Goal: Transaction & Acquisition: Purchase product/service

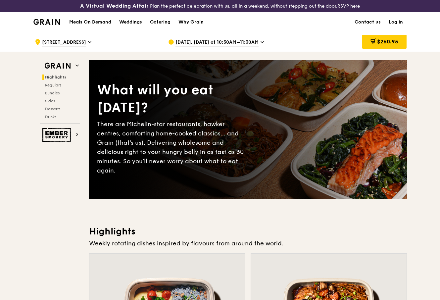
click at [400, 288] on span "Chat with us" at bounding box center [399, 284] width 35 height 8
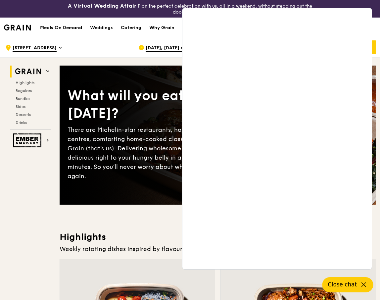
click at [364, 285] on icon at bounding box center [364, 285] width 8 height 8
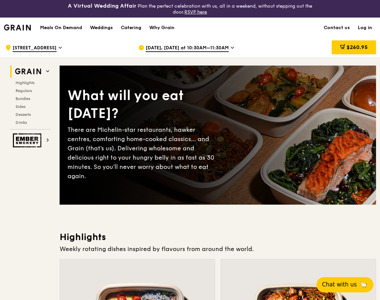
click at [281, 242] on h3 "Highlights" at bounding box center [218, 237] width 316 height 12
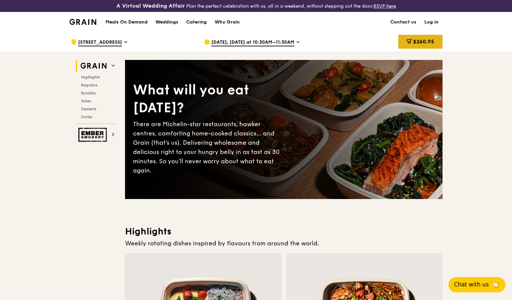
click at [421, 44] on span "$260.95" at bounding box center [423, 41] width 21 height 6
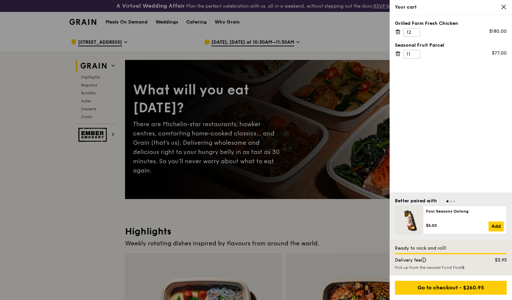
click at [95, 217] on div at bounding box center [256, 150] width 512 height 300
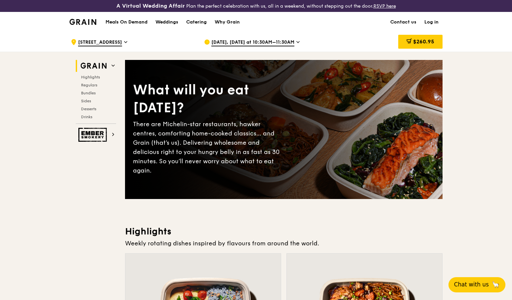
click at [300, 43] on icon at bounding box center [297, 42] width 3 height 6
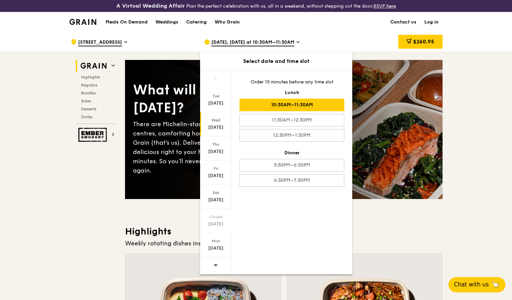
click at [307, 105] on div "10:30AM–11:30AM" at bounding box center [292, 105] width 105 height 13
click at [344, 88] on div "Order 15 minutes before any time slot Lunch 10:30AM–11:30AM 11:30AM–12:30PM 12:…" at bounding box center [292, 133] width 121 height 124
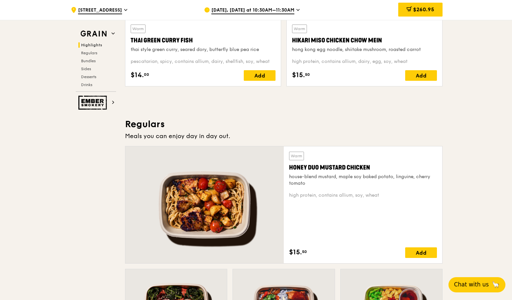
scroll to position [364, 0]
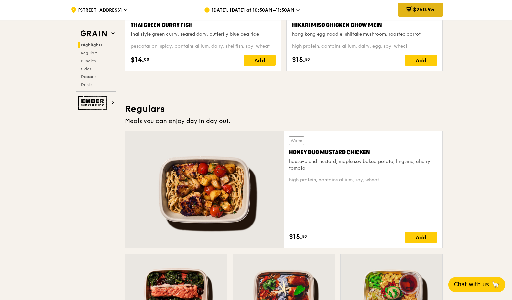
click at [427, 10] on span "$260.95" at bounding box center [423, 9] width 21 height 6
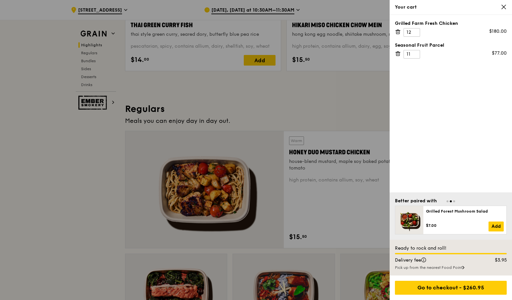
click at [397, 32] on icon at bounding box center [398, 32] width 6 height 6
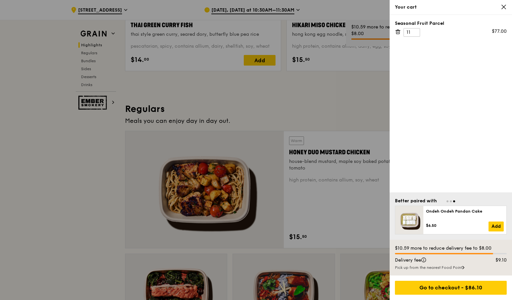
click at [397, 32] on icon at bounding box center [398, 32] width 6 height 6
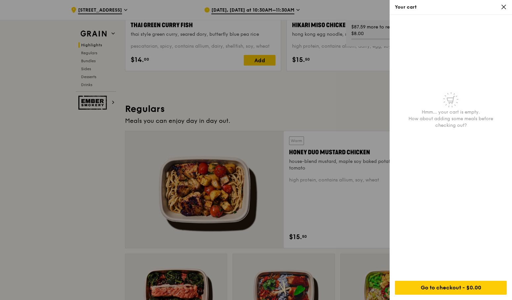
click at [439, 7] on icon at bounding box center [504, 7] width 6 height 6
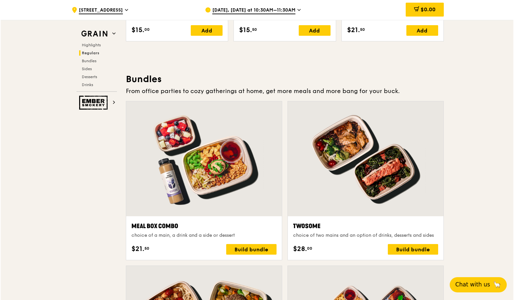
scroll to position [924, 0]
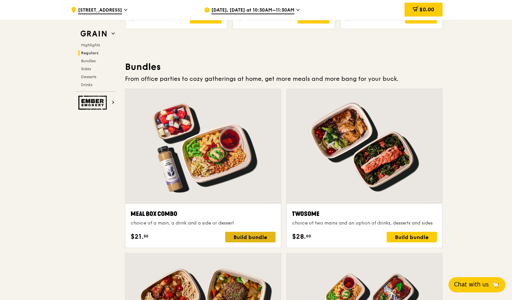
click at [250, 238] on div "Build bundle" at bounding box center [250, 237] width 50 height 11
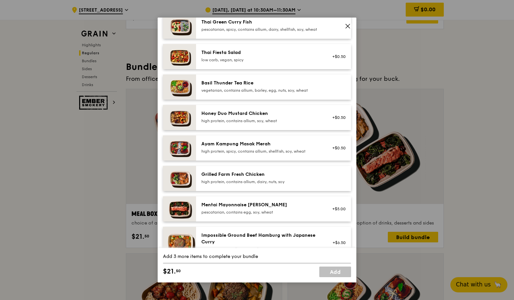
scroll to position [99, 0]
click at [240, 184] on div "high protein, contains allium, dairy, nuts, soy" at bounding box center [260, 181] width 119 height 5
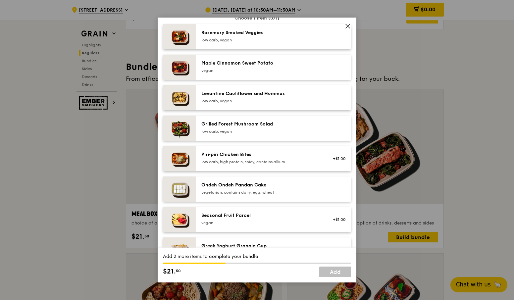
scroll to position [397, 0]
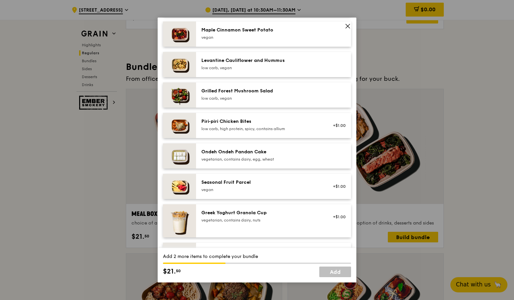
click at [241, 192] on div "vegan" at bounding box center [260, 189] width 119 height 5
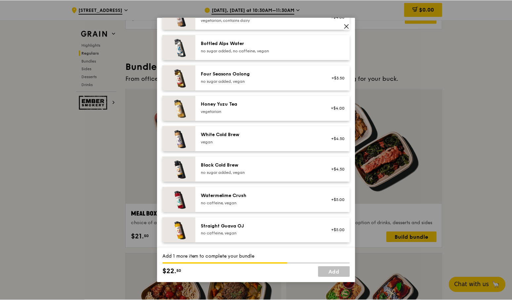
scroll to position [757, 0]
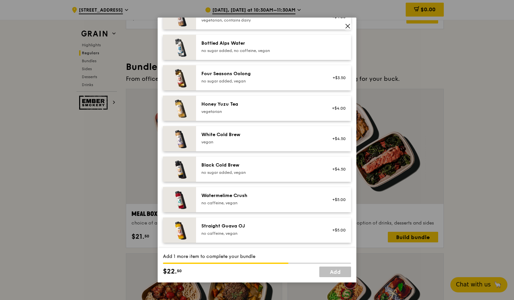
click at [240, 231] on div "no caffeine, vegan" at bounding box center [260, 233] width 119 height 5
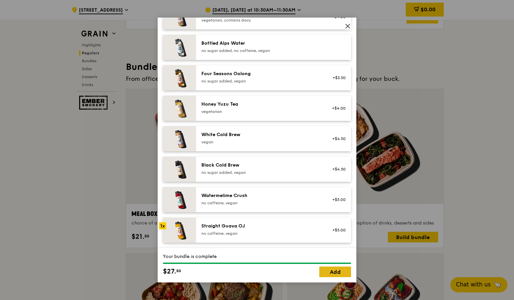
click at [332, 274] on link "Add" at bounding box center [335, 271] width 32 height 11
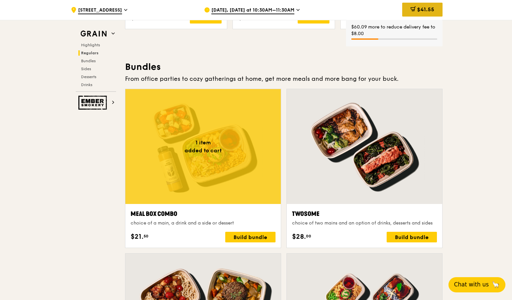
click at [414, 12] on span at bounding box center [413, 9] width 5 height 7
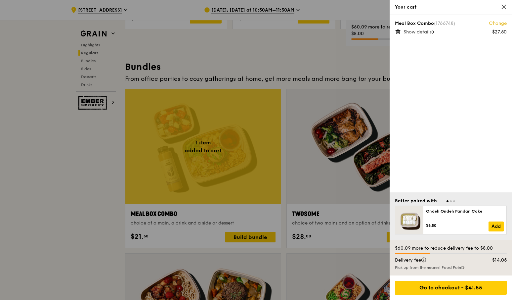
scroll to position [921, 0]
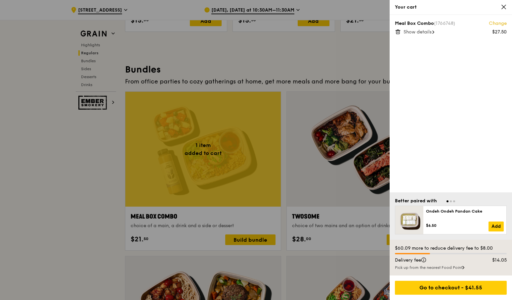
click at [434, 32] on icon at bounding box center [433, 31] width 2 height 3
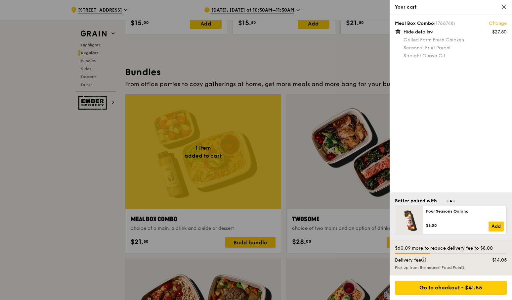
click at [84, 173] on div at bounding box center [256, 150] width 512 height 300
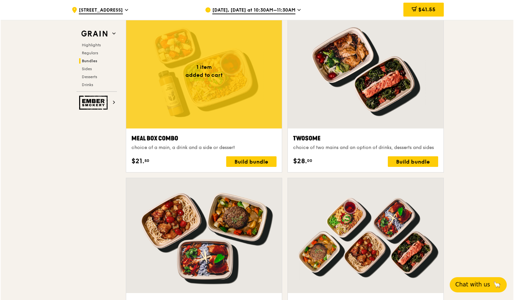
scroll to position [1018, 0]
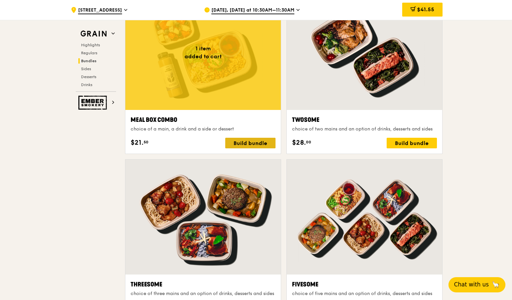
click at [247, 145] on div "Build bundle" at bounding box center [250, 143] width 50 height 11
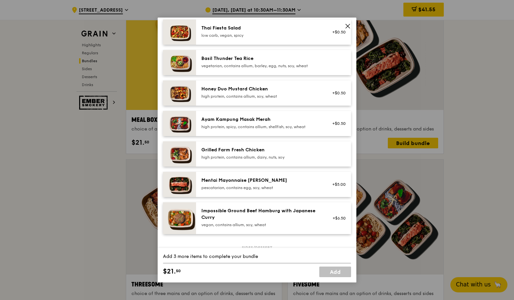
scroll to position [132, 0]
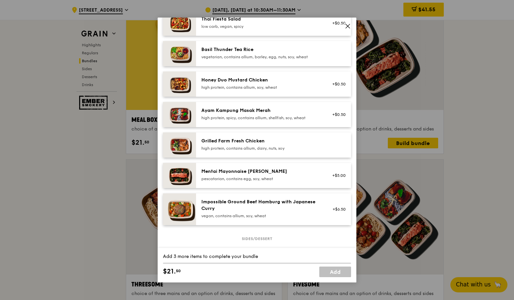
click at [249, 151] on div "high protein, contains allium, dairy, nuts, soy" at bounding box center [260, 148] width 119 height 5
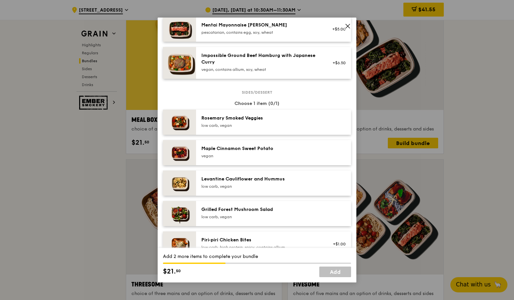
scroll to position [430, 0]
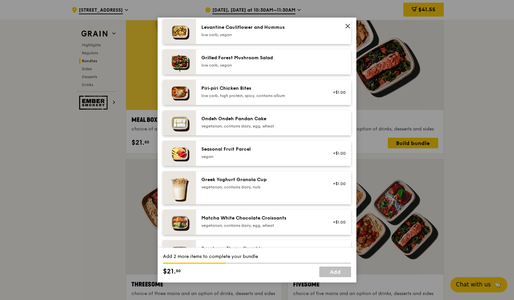
click at [249, 159] on div "vegan" at bounding box center [260, 156] width 119 height 5
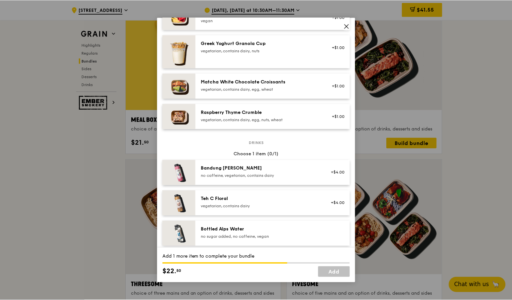
scroll to position [757, 0]
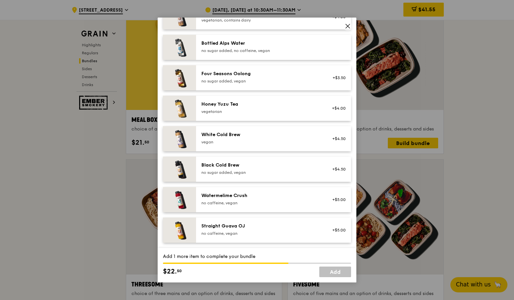
click at [238, 232] on div "no caffeine, vegan" at bounding box center [260, 233] width 119 height 5
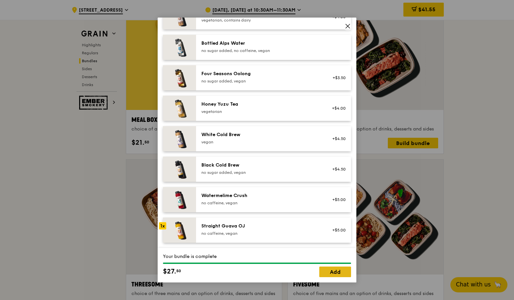
click at [334, 274] on link "Add" at bounding box center [335, 271] width 32 height 11
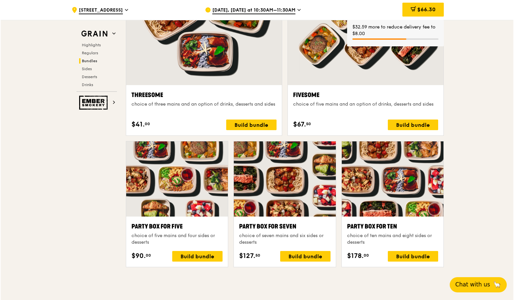
scroll to position [1216, 0]
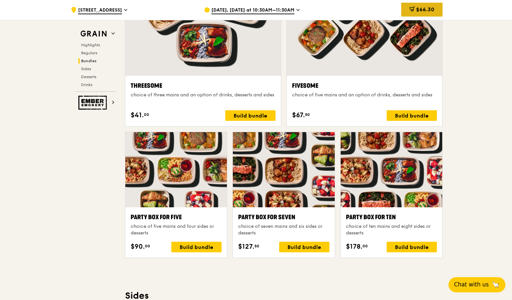
click at [410, 12] on icon at bounding box center [412, 8] width 5 height 5
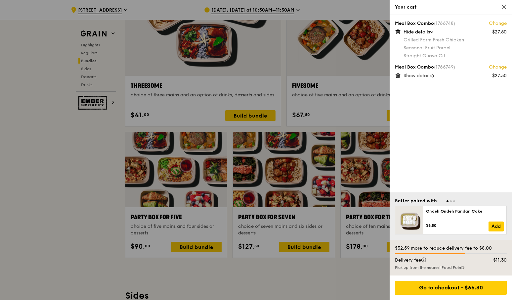
click at [399, 76] on icon at bounding box center [399, 75] width 0 height 1
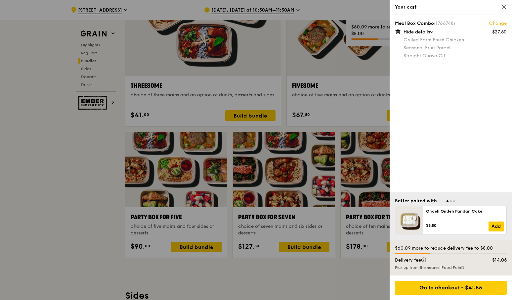
click at [397, 32] on icon at bounding box center [398, 32] width 6 height 6
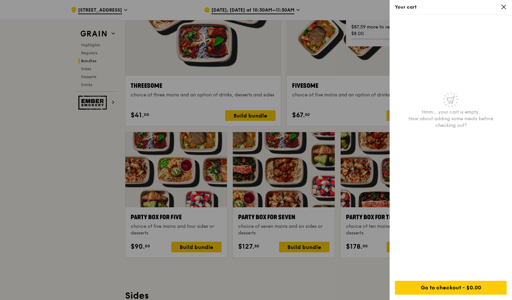
click at [439, 7] on icon at bounding box center [504, 7] width 6 height 6
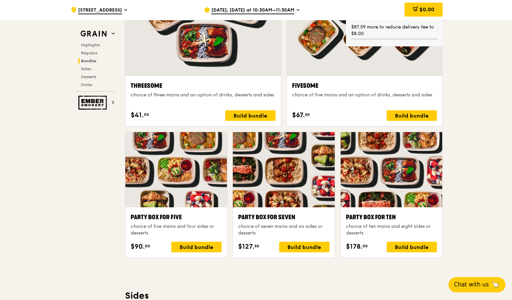
click at [394, 180] on div at bounding box center [392, 169] width 102 height 75
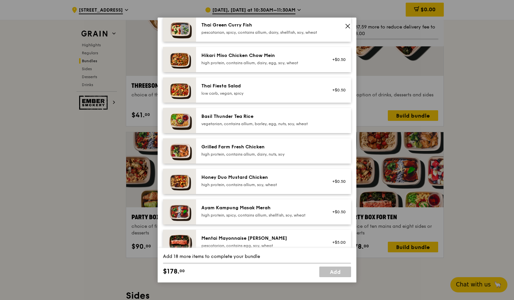
scroll to position [66, 0]
click at [255, 150] on div "Grilled Farm Fresh Chicken" at bounding box center [260, 146] width 119 height 7
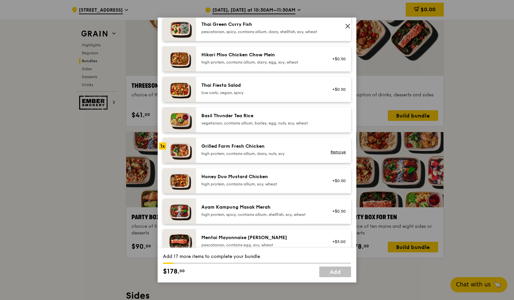
click at [235, 150] on div "Grilled Farm Fresh Chicken" at bounding box center [260, 146] width 119 height 7
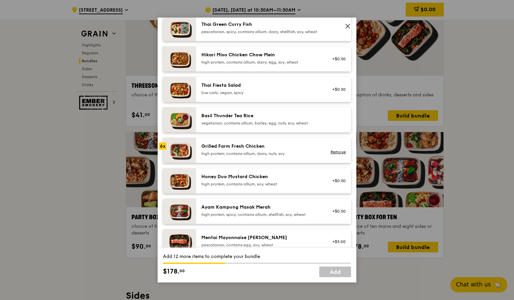
click at [235, 150] on div "Grilled Farm Fresh Chicken" at bounding box center [260, 146] width 119 height 7
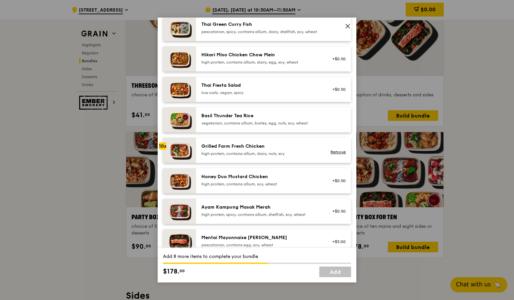
click at [238, 156] on div "high protein, contains allium, dairy, nuts, soy" at bounding box center [260, 153] width 119 height 5
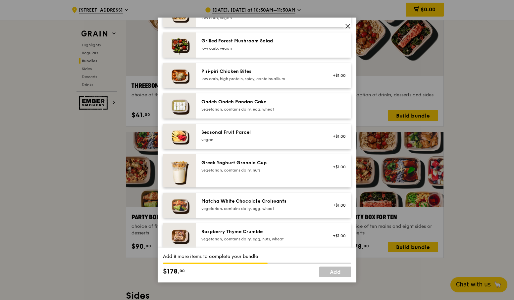
scroll to position [463, 0]
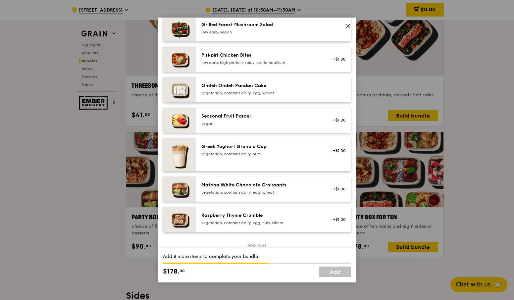
click at [285, 133] on div "Seasonal Fruit Parcel [GEOGRAPHIC_DATA] +$1.00" at bounding box center [273, 120] width 155 height 25
click at [285, 133] on div "Seasonal Fruit Parcel [GEOGRAPHIC_DATA] +$1.00 Remove" at bounding box center [273, 120] width 155 height 25
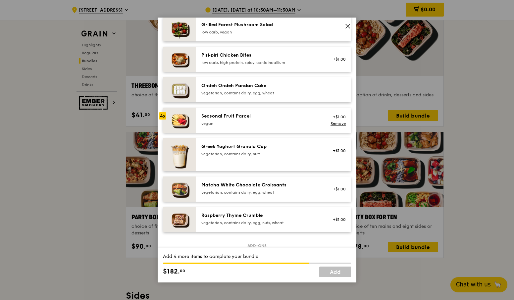
click at [285, 133] on div "Seasonal Fruit Parcel [GEOGRAPHIC_DATA] +$1.00 Remove" at bounding box center [273, 120] width 155 height 25
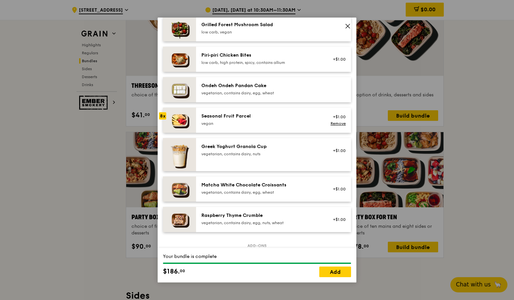
click at [285, 133] on div "Seasonal Fruit Parcel [GEOGRAPHIC_DATA] +$1.00 Remove" at bounding box center [273, 120] width 155 height 25
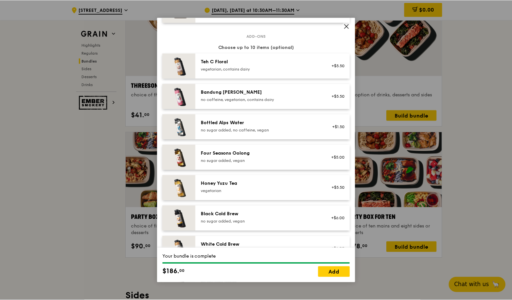
scroll to position [757, 0]
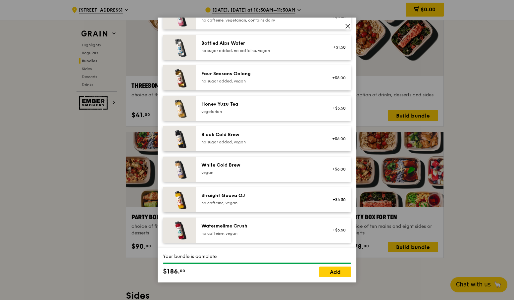
click at [287, 198] on div "Straight Guava OJ" at bounding box center [260, 195] width 119 height 7
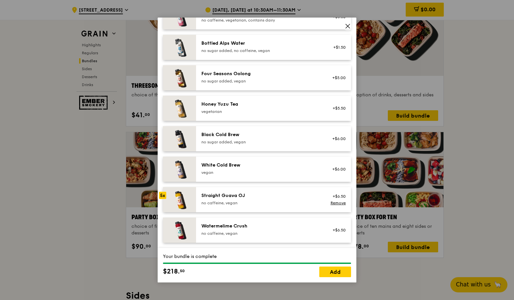
click at [287, 198] on div "Straight Guava OJ" at bounding box center [260, 195] width 119 height 7
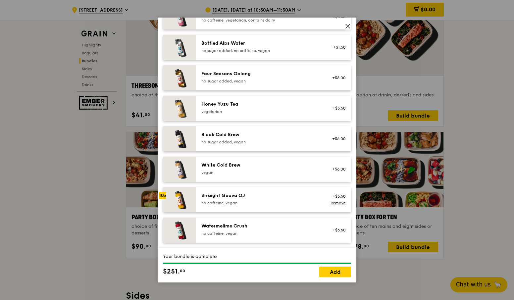
click at [287, 198] on div "Straight Guava OJ" at bounding box center [260, 195] width 119 height 7
click at [266, 204] on div "no caffeine, vegan" at bounding box center [260, 202] width 119 height 5
click at [327, 274] on link "Add" at bounding box center [335, 271] width 32 height 11
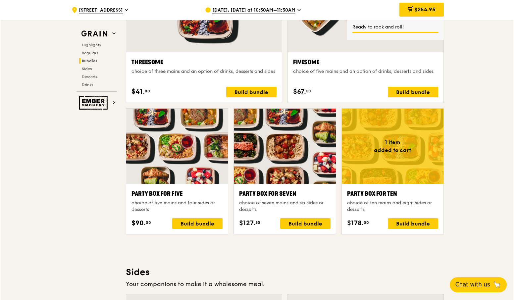
scroll to position [1249, 0]
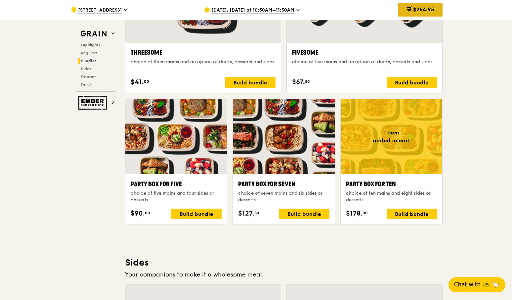
click at [430, 10] on span "$254.95" at bounding box center [423, 9] width 21 height 6
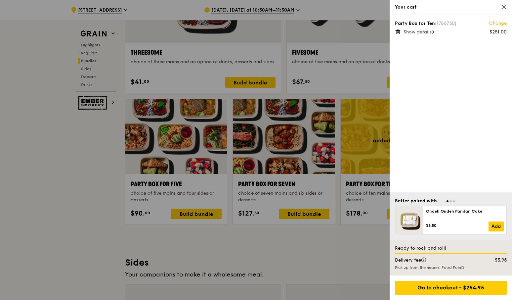
click at [398, 33] on icon at bounding box center [398, 32] width 6 height 6
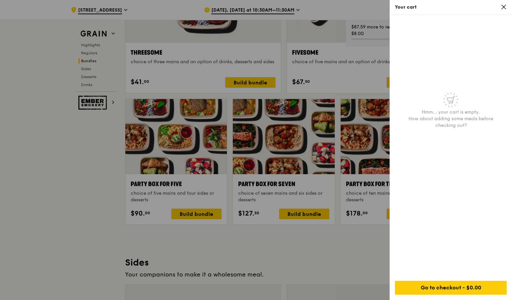
click at [308, 265] on div at bounding box center [256, 150] width 512 height 300
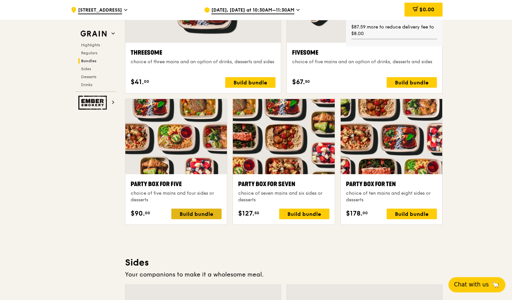
click at [196, 215] on div "Build bundle" at bounding box center [196, 213] width 50 height 11
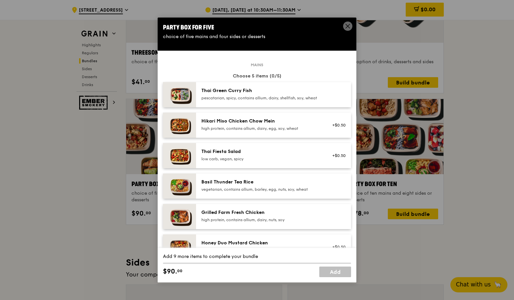
click at [284, 216] on div "Grilled Farm Fresh Chicken" at bounding box center [260, 212] width 119 height 7
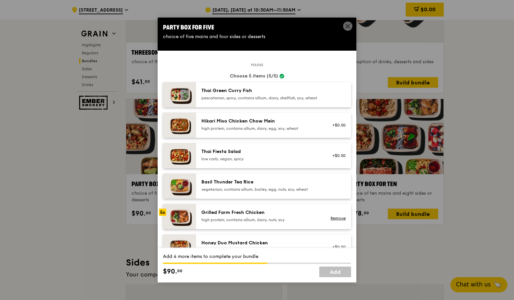
click at [284, 216] on div "Grilled Farm Fresh Chicken" at bounding box center [260, 212] width 119 height 7
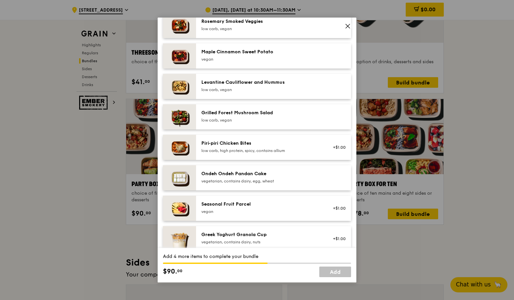
scroll to position [430, 0]
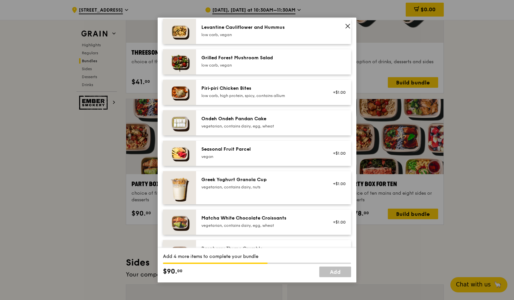
click at [274, 159] on div "vegan" at bounding box center [260, 156] width 119 height 5
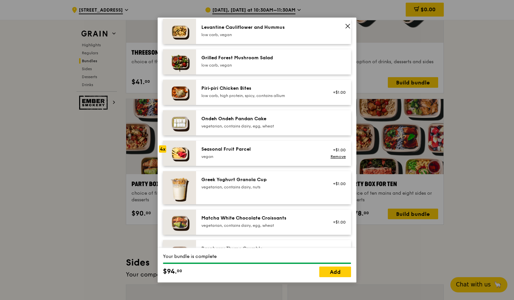
click at [274, 159] on div "vegan" at bounding box center [260, 156] width 119 height 5
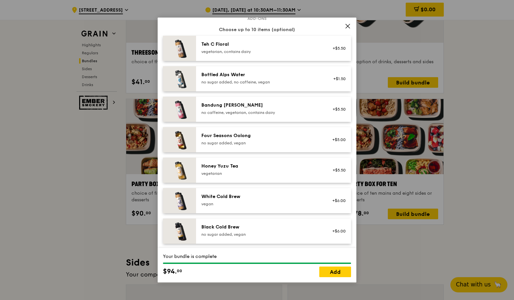
scroll to position [757, 0]
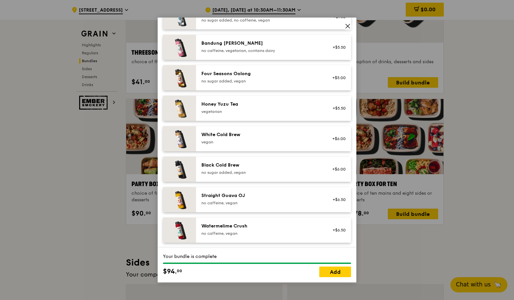
click at [291, 199] on div "Straight Guava OJ no caffeine, vegan" at bounding box center [260, 198] width 119 height 13
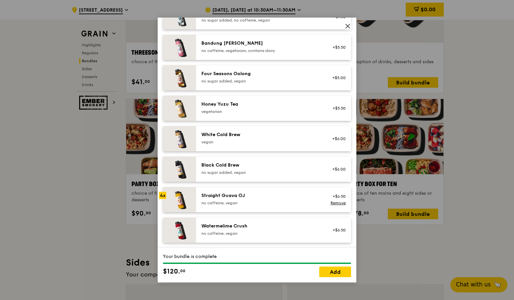
click at [291, 199] on div "Straight Guava OJ no caffeine, vegan" at bounding box center [260, 198] width 119 height 13
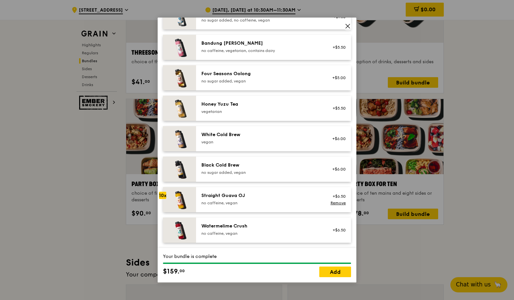
click at [291, 199] on div "Straight Guava OJ no caffeine, vegan" at bounding box center [260, 198] width 119 height 13
click at [227, 200] on div "Straight Guava OJ no caffeine, vegan" at bounding box center [260, 198] width 119 height 13
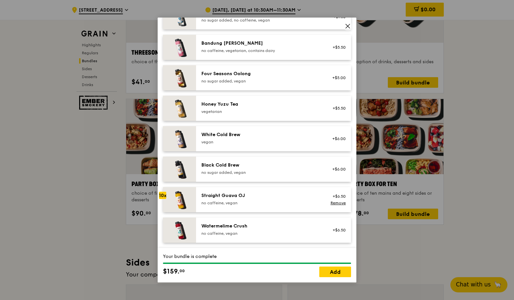
click at [226, 202] on div "no caffeine, vegan" at bounding box center [260, 202] width 119 height 5
click at [334, 202] on link "Remove" at bounding box center [337, 203] width 15 height 5
click at [203, 202] on div "no caffeine, vegan" at bounding box center [260, 202] width 119 height 5
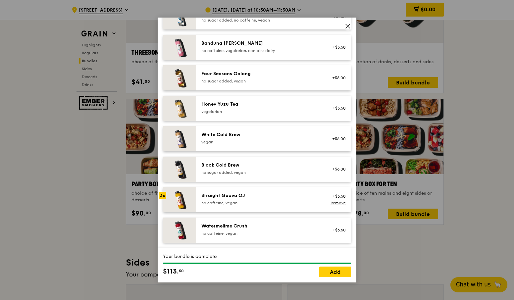
click at [203, 202] on div "no caffeine, vegan" at bounding box center [260, 202] width 119 height 5
click at [338, 274] on link "Add" at bounding box center [335, 271] width 32 height 11
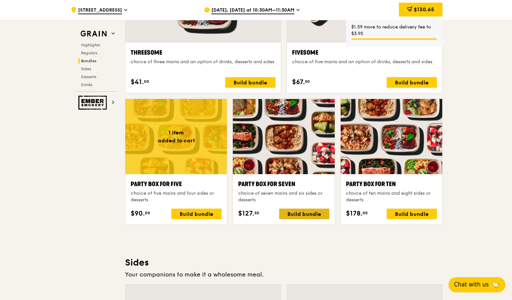
click at [310, 213] on div "Build bundle" at bounding box center [304, 213] width 50 height 11
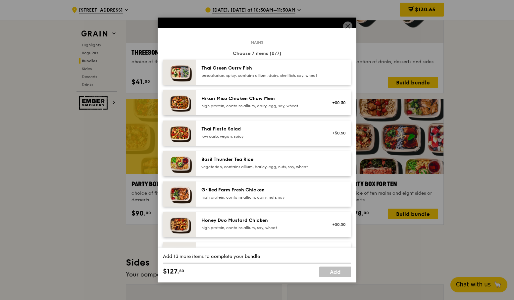
scroll to position [33, 0]
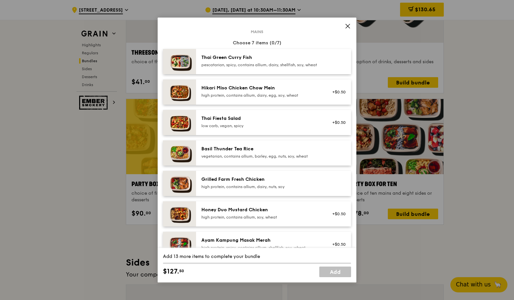
click at [286, 189] on div "high protein, contains allium, dairy, nuts, soy" at bounding box center [260, 186] width 119 height 5
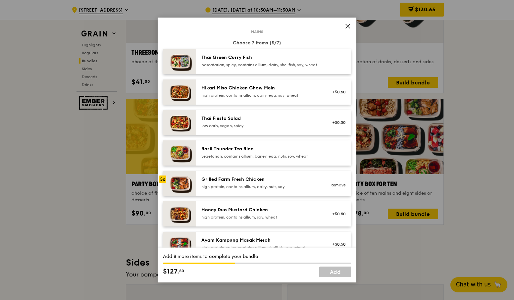
click at [286, 189] on div "high protein, contains allium, dairy, nuts, soy" at bounding box center [260, 186] width 119 height 5
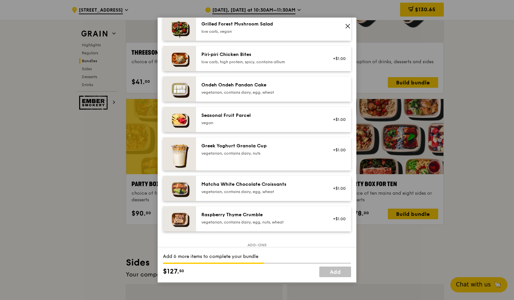
scroll to position [496, 0]
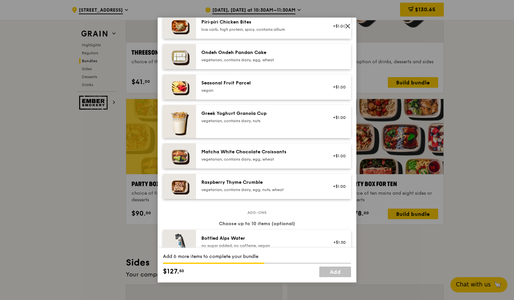
click at [281, 94] on div "Seasonal Fruit Parcel [GEOGRAPHIC_DATA]" at bounding box center [260, 87] width 127 height 15
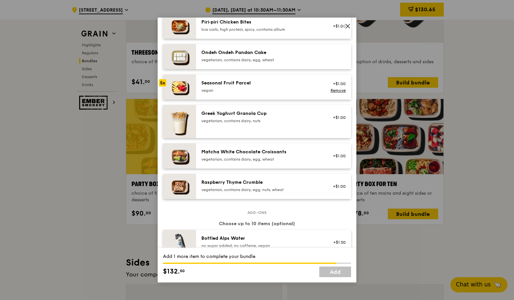
click at [281, 94] on div "Seasonal Fruit Parcel [GEOGRAPHIC_DATA]" at bounding box center [260, 87] width 127 height 15
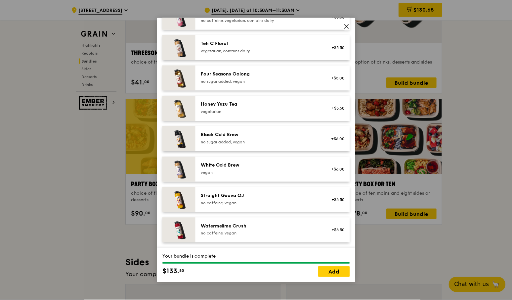
scroll to position [757, 0]
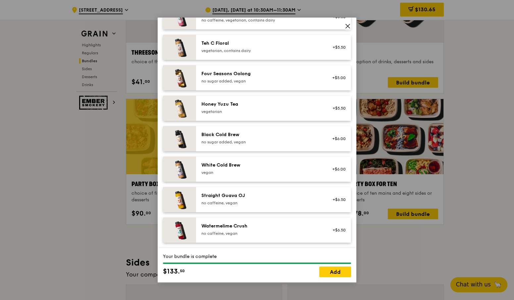
click at [271, 198] on div "Straight Guava OJ" at bounding box center [260, 195] width 119 height 7
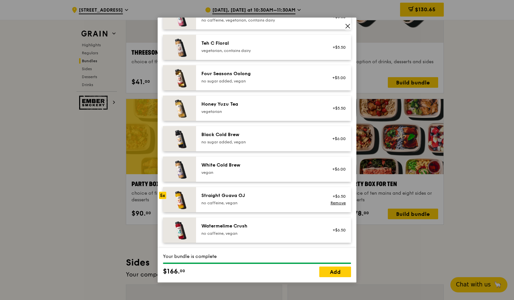
click at [271, 198] on div "Straight Guava OJ" at bounding box center [260, 195] width 119 height 7
click at [330, 273] on link "Add" at bounding box center [335, 271] width 32 height 11
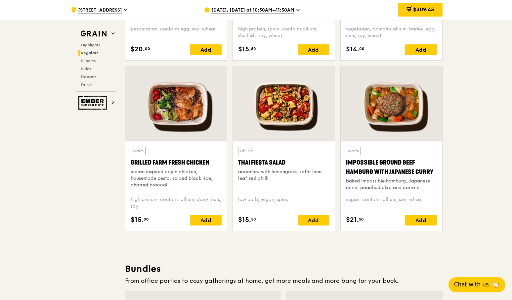
scroll to position [621, 0]
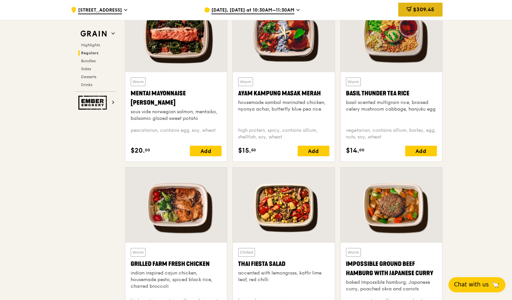
click at [432, 11] on span "$309.45" at bounding box center [423, 9] width 21 height 6
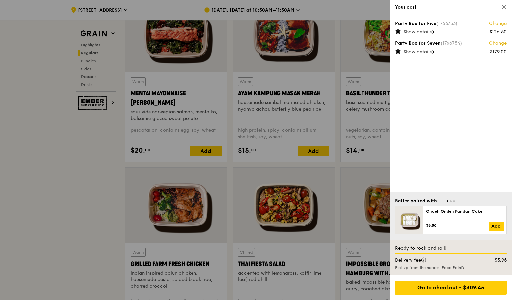
click at [398, 33] on icon at bounding box center [398, 32] width 6 height 6
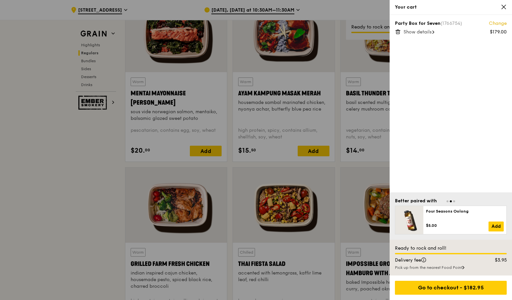
click at [395, 34] on icon at bounding box center [398, 32] width 6 height 6
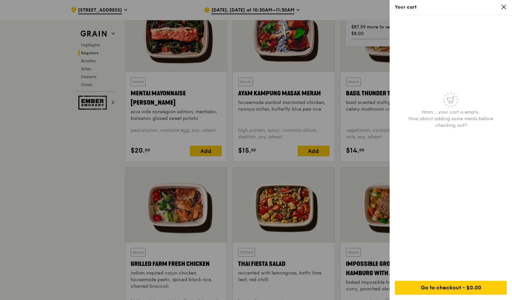
click at [105, 197] on div at bounding box center [256, 150] width 512 height 300
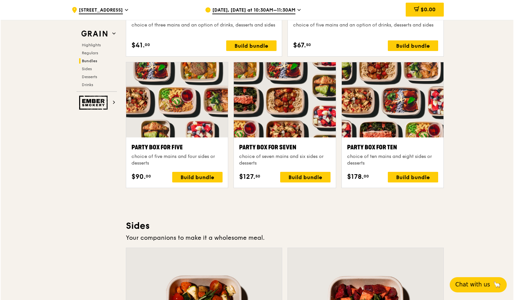
scroll to position [1316, 0]
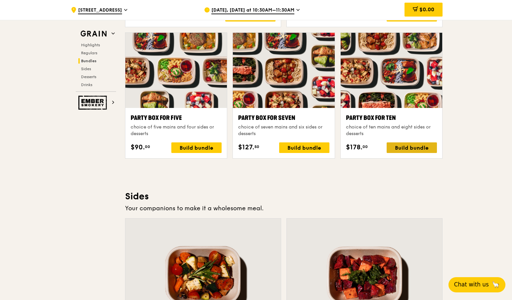
click at [419, 149] on div "Build bundle" at bounding box center [412, 147] width 50 height 11
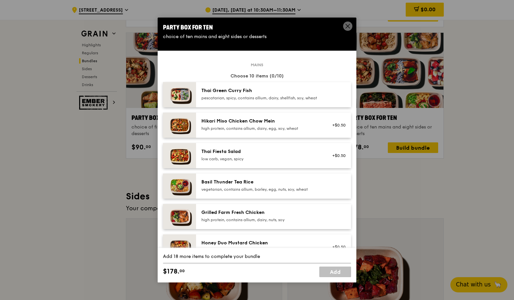
click at [267, 216] on div "Grilled Farm Fresh Chicken" at bounding box center [260, 212] width 119 height 7
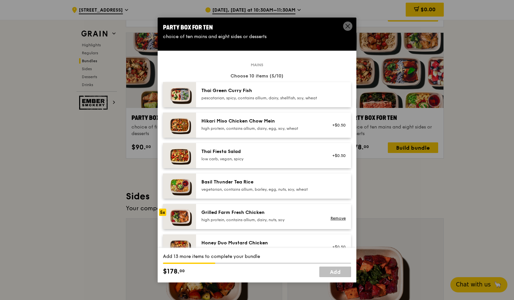
click at [267, 216] on div "Grilled Farm Fresh Chicken" at bounding box center [260, 212] width 119 height 7
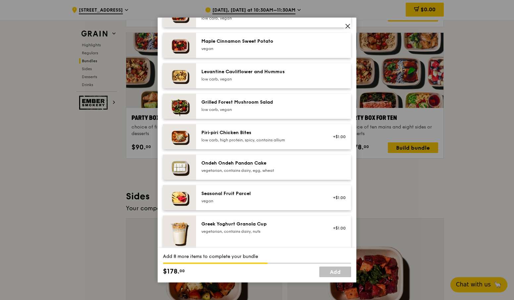
scroll to position [397, 0]
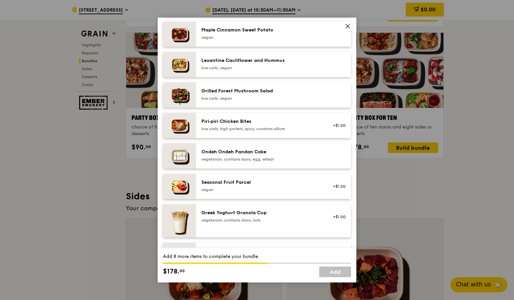
click at [271, 199] on div "Seasonal Fruit Parcel [GEOGRAPHIC_DATA] +$1.00" at bounding box center [273, 186] width 155 height 25
click at [271, 199] on div "Seasonal Fruit Parcel [GEOGRAPHIC_DATA] +$1.00 Remove" at bounding box center [273, 186] width 155 height 25
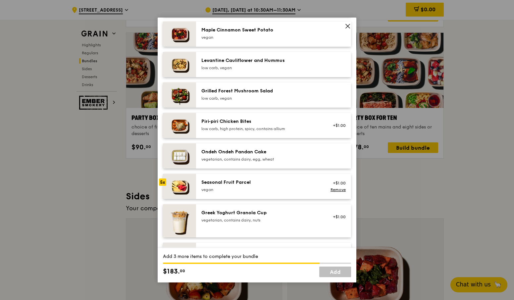
click at [271, 199] on div "Seasonal Fruit Parcel [GEOGRAPHIC_DATA] +$1.00 Remove" at bounding box center [273, 186] width 155 height 25
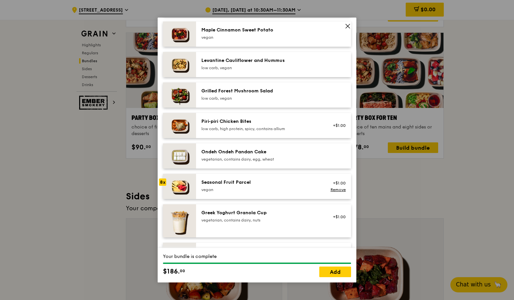
click at [271, 199] on div "Seasonal Fruit Parcel [GEOGRAPHIC_DATA] +$1.00 Remove" at bounding box center [273, 186] width 155 height 25
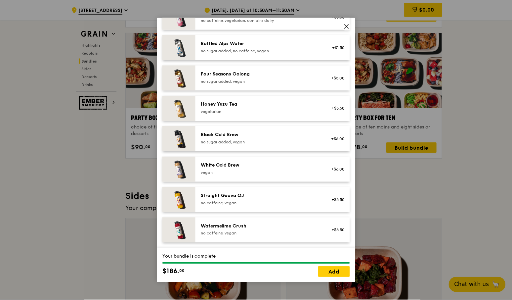
scroll to position [757, 0]
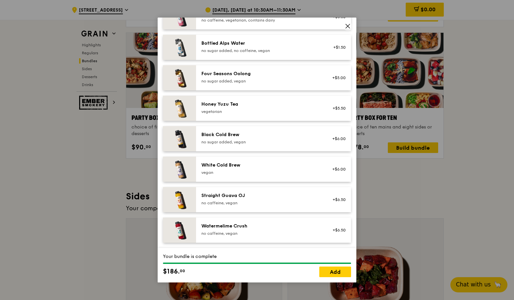
click at [276, 198] on div "Straight Guava OJ" at bounding box center [260, 195] width 119 height 7
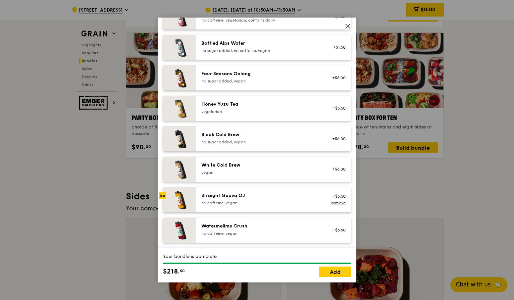
click at [276, 198] on div "Straight Guava OJ" at bounding box center [260, 195] width 119 height 7
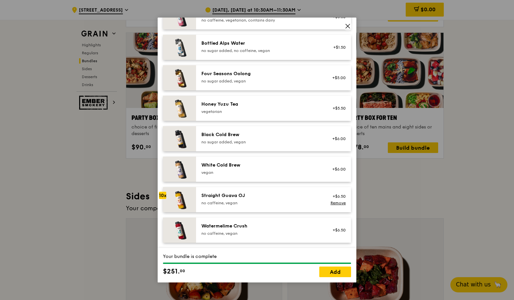
click at [276, 198] on div "Straight Guava OJ" at bounding box center [260, 195] width 119 height 7
click at [329, 272] on link "Add" at bounding box center [335, 271] width 32 height 11
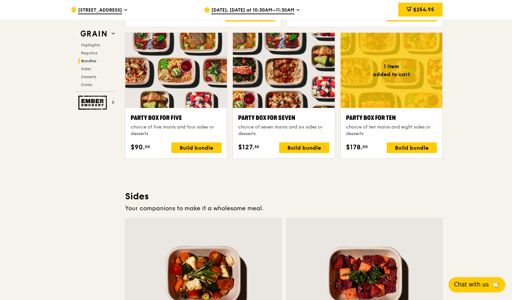
click at [439, 171] on div ".cls-1 { fill: none; stroke: #fff; stroke-linecap: round; stroke-linejoin: roun…" at bounding box center [256, 109] width 512 height 2787
click at [408, 8] on icon at bounding box center [409, 9] width 4 height 2
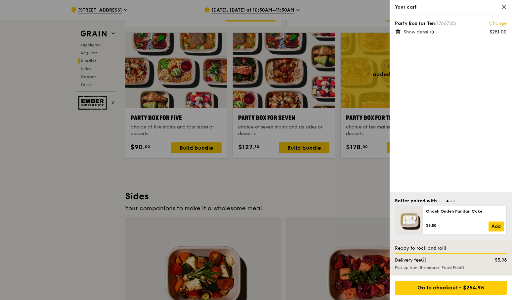
click at [420, 31] on span "Show details" at bounding box center [418, 32] width 28 height 6
click at [439, 8] on icon at bounding box center [504, 7] width 6 height 6
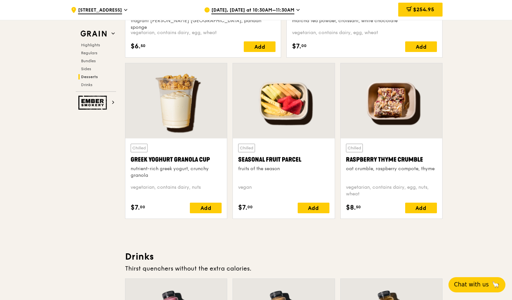
scroll to position [2077, 0]
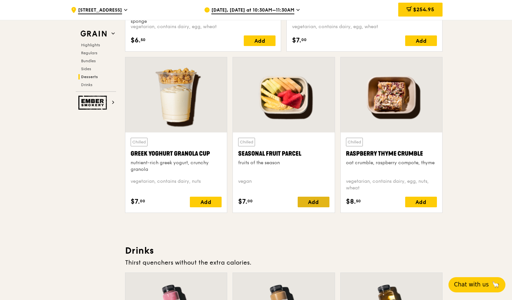
click at [300, 203] on div "Add" at bounding box center [314, 202] width 32 height 11
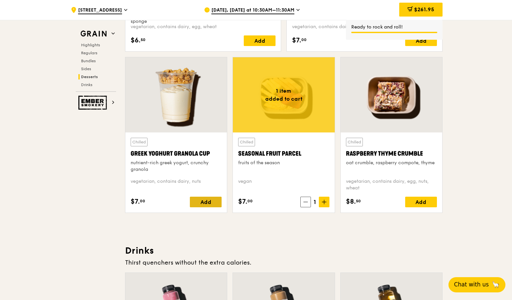
click at [209, 204] on div "Add" at bounding box center [206, 202] width 32 height 11
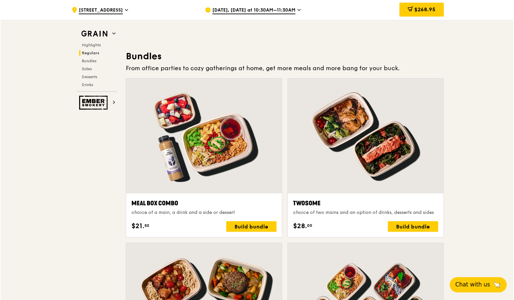
scroll to position [919, 0]
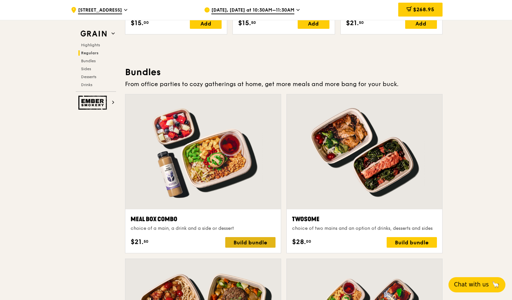
click at [239, 246] on div "Build bundle" at bounding box center [250, 242] width 50 height 11
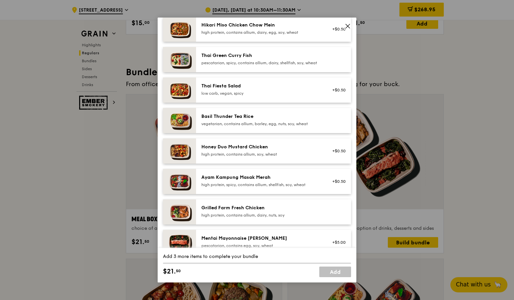
scroll to position [99, 0]
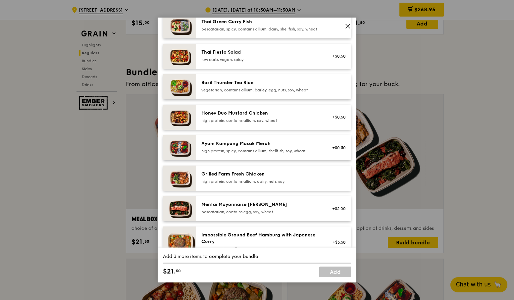
click at [247, 184] on div "high protein, contains allium, dairy, nuts, soy" at bounding box center [260, 181] width 119 height 5
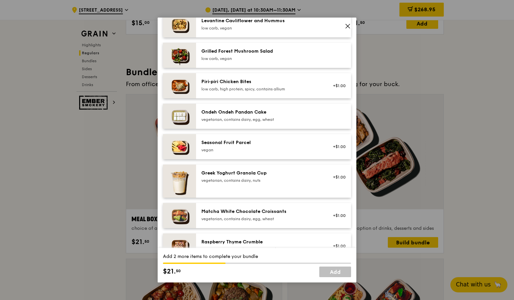
scroll to position [430, 0]
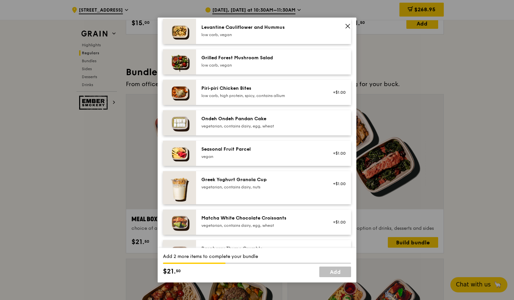
click at [249, 159] on div "vegan" at bounding box center [260, 156] width 119 height 5
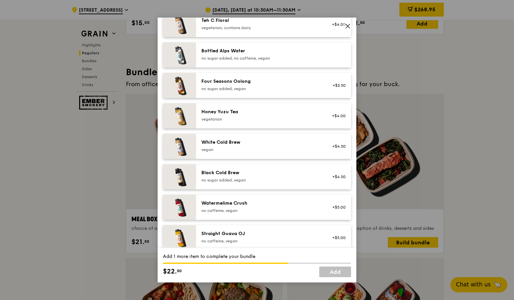
scroll to position [757, 0]
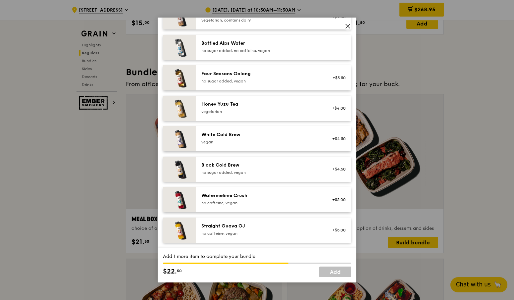
click at [254, 233] on div "no caffeine, vegan" at bounding box center [260, 233] width 119 height 5
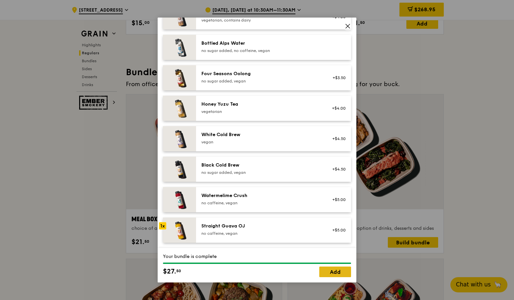
click at [322, 275] on link "Add" at bounding box center [335, 271] width 32 height 11
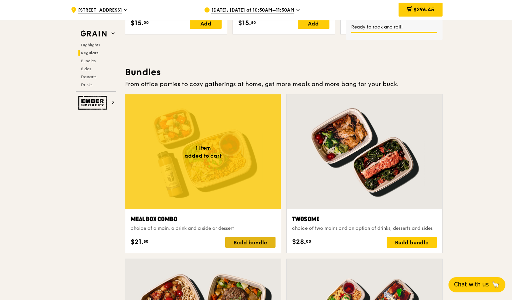
click at [245, 241] on div "Build bundle" at bounding box center [250, 242] width 50 height 11
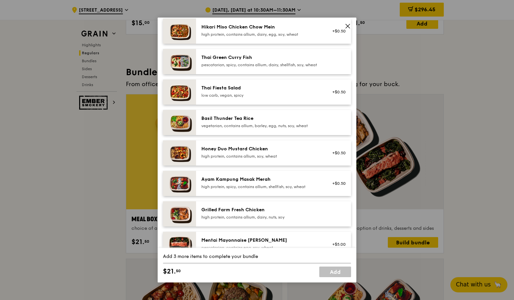
scroll to position [66, 0]
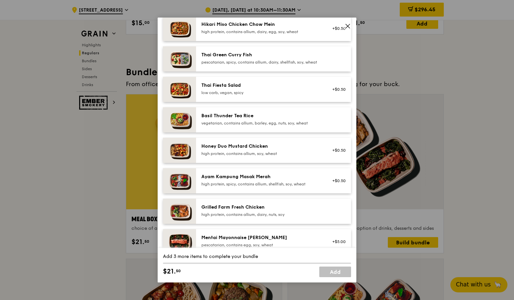
click at [264, 206] on div "Grilled Farm Fresh Chicken high protein, contains allium, dairy, nuts, soy" at bounding box center [273, 211] width 155 height 25
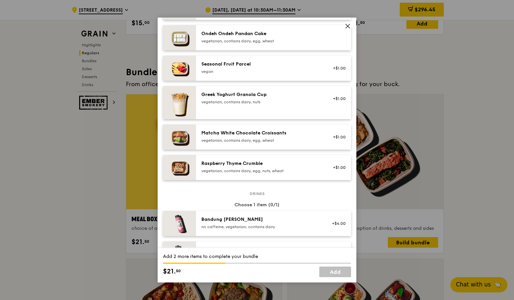
scroll to position [496, 0]
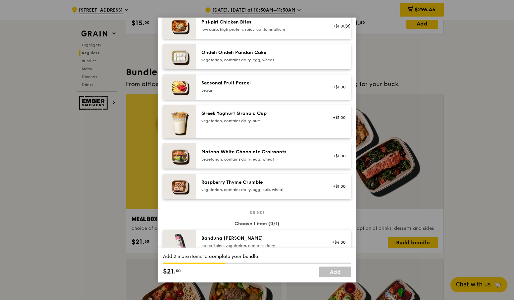
click at [270, 86] on div "Seasonal Fruit Parcel" at bounding box center [260, 83] width 119 height 7
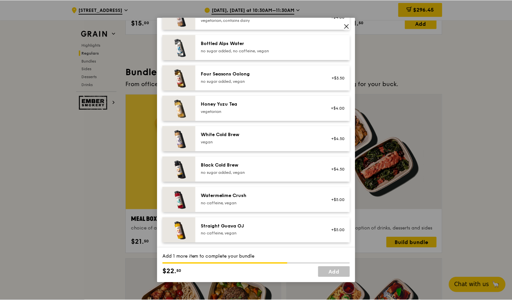
scroll to position [757, 0]
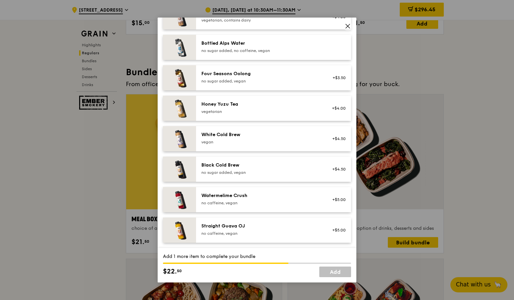
click at [263, 234] on div "no caffeine, vegan" at bounding box center [260, 233] width 119 height 5
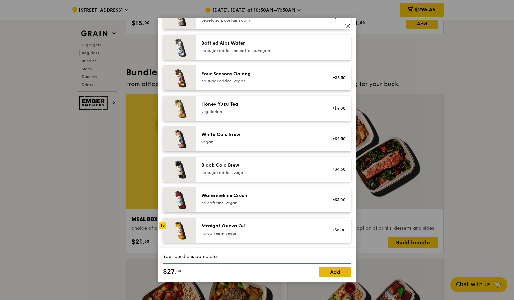
click at [337, 274] on link "Add" at bounding box center [335, 271] width 32 height 11
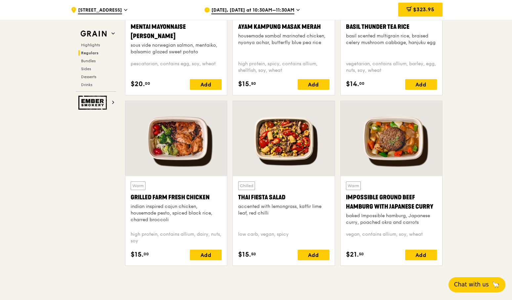
scroll to position [687, 0]
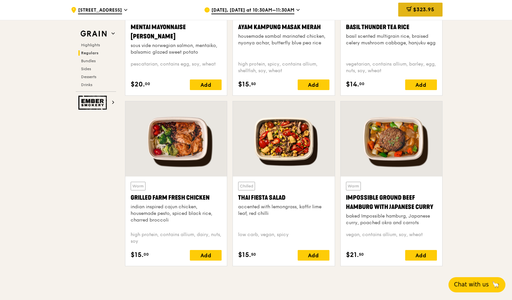
click at [427, 9] on span "$323.95" at bounding box center [423, 9] width 21 height 6
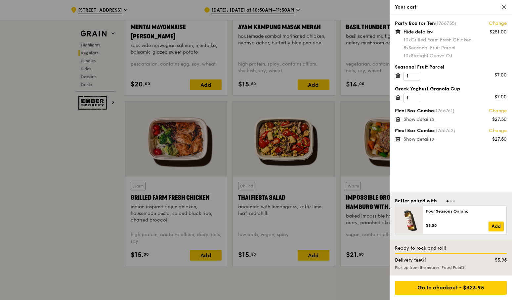
click at [99, 204] on div at bounding box center [256, 150] width 512 height 300
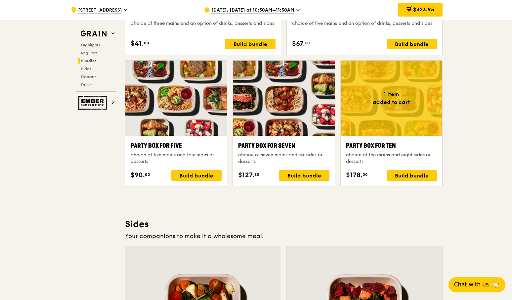
scroll to position [1257, 0]
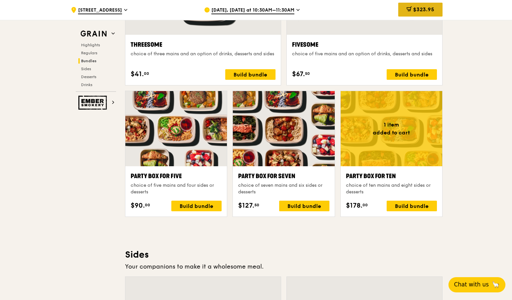
click at [427, 11] on span "$323.95" at bounding box center [423, 9] width 21 height 6
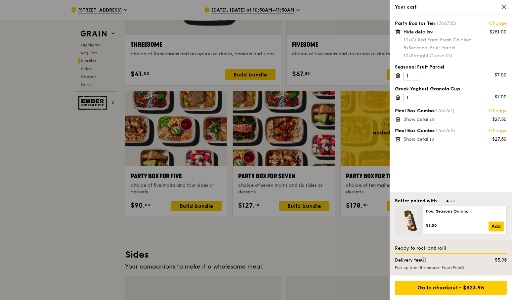
click at [400, 75] on icon at bounding box center [398, 75] width 6 height 6
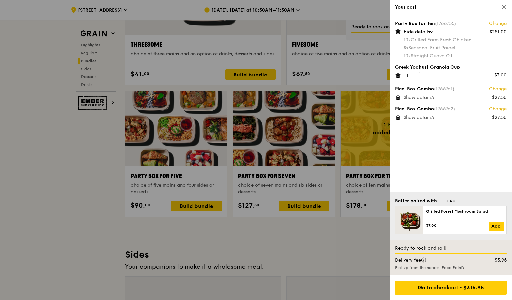
click at [398, 77] on icon at bounding box center [398, 75] width 6 height 6
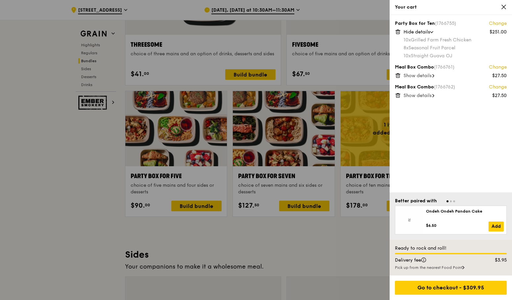
click at [398, 93] on icon at bounding box center [398, 93] width 2 height 1
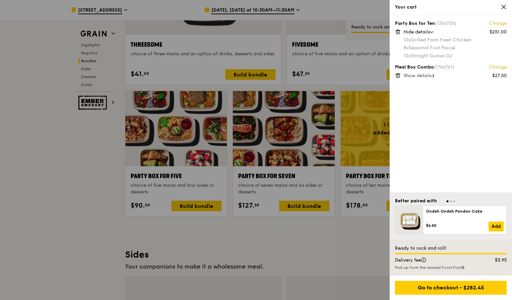
click at [398, 76] on icon at bounding box center [398, 75] width 6 height 6
click at [398, 32] on icon at bounding box center [398, 32] width 6 height 6
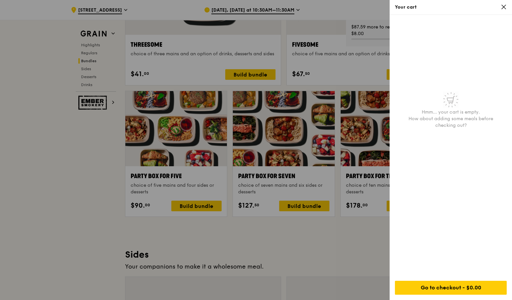
click at [245, 238] on div at bounding box center [256, 150] width 512 height 300
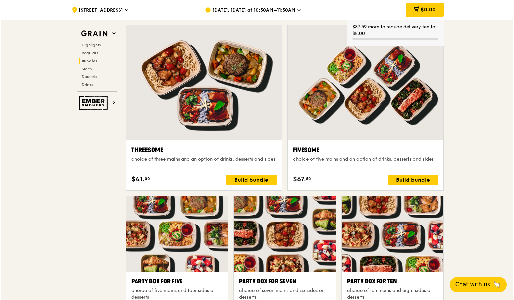
scroll to position [1125, 0]
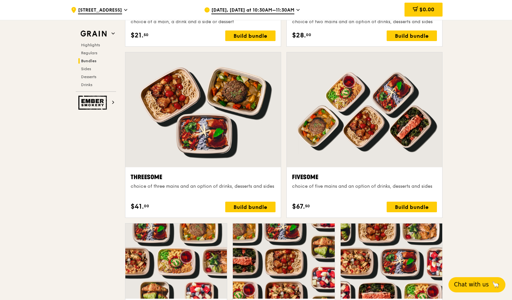
click at [381, 156] on div at bounding box center [365, 109] width 156 height 115
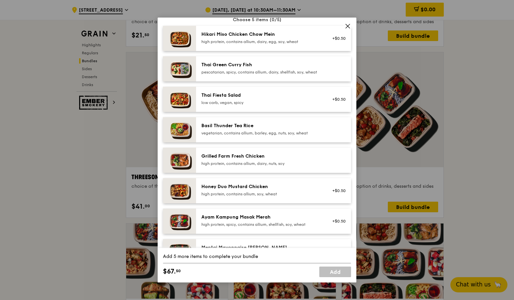
scroll to position [66, 0]
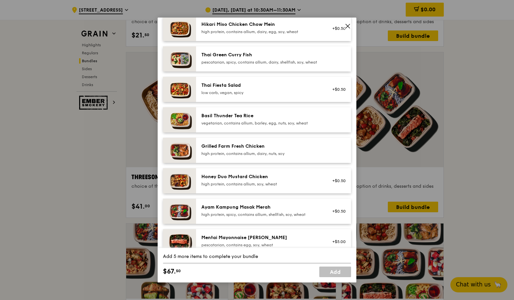
click at [272, 150] on div "Grilled Farm Fresh Chicken" at bounding box center [260, 146] width 119 height 7
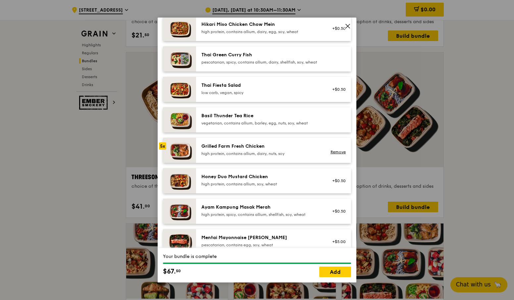
click at [272, 150] on div "Grilled Farm Fresh Chicken" at bounding box center [260, 146] width 119 height 7
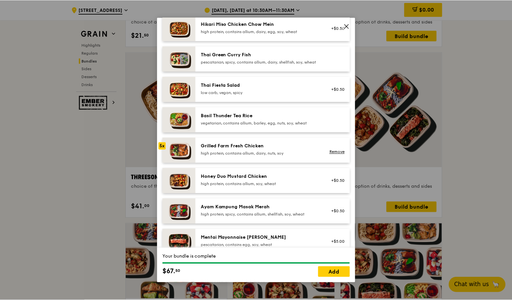
scroll to position [132, 0]
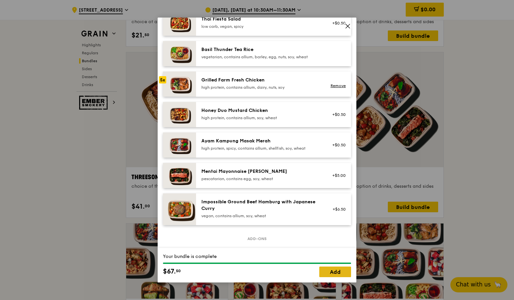
click at [329, 275] on link "Add" at bounding box center [335, 271] width 32 height 11
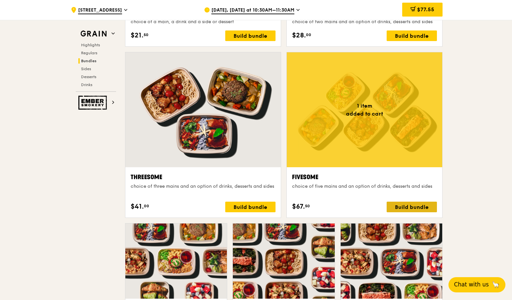
click at [404, 208] on div "Build bundle" at bounding box center [412, 207] width 50 height 11
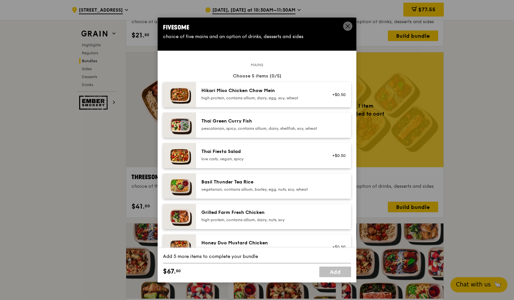
click at [273, 216] on div "Grilled Farm Fresh Chicken" at bounding box center [260, 212] width 119 height 7
click at [263, 221] on div "Grilled Farm Fresh Chicken high protein, contains allium, dairy, nuts, soy" at bounding box center [260, 215] width 119 height 13
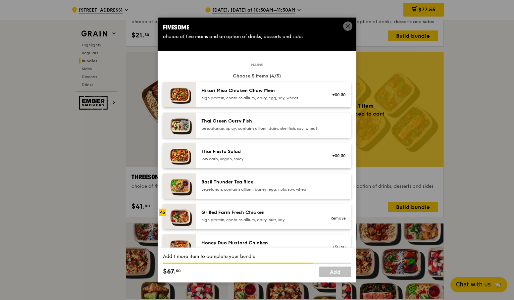
click at [263, 221] on div "Grilled Farm Fresh Chicken high protein, contains allium, dairy, nuts, soy" at bounding box center [260, 215] width 119 height 13
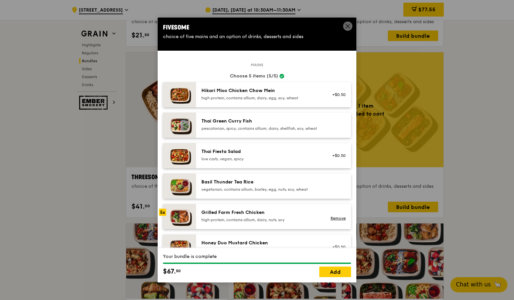
click at [263, 221] on div "Grilled Farm Fresh Chicken high protein, contains allium, dairy, nuts, soy" at bounding box center [260, 215] width 119 height 13
click at [328, 273] on link "Add" at bounding box center [335, 271] width 32 height 11
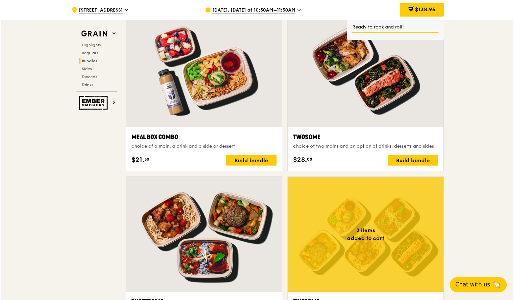
scroll to position [993, 0]
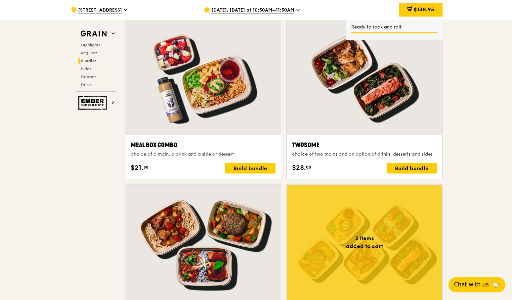
click at [382, 97] on div at bounding box center [365, 77] width 156 height 115
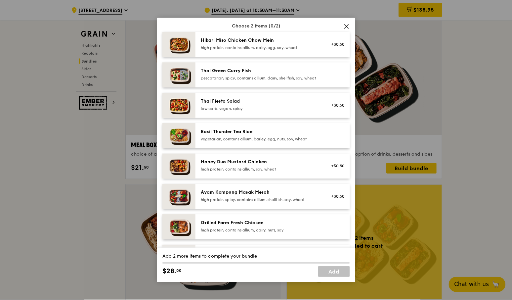
scroll to position [66, 0]
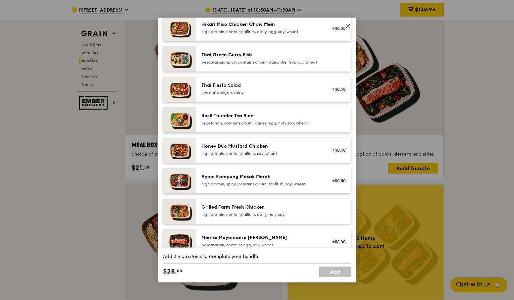
click at [260, 217] on div "high protein, contains allium, dairy, nuts, soy" at bounding box center [260, 214] width 119 height 5
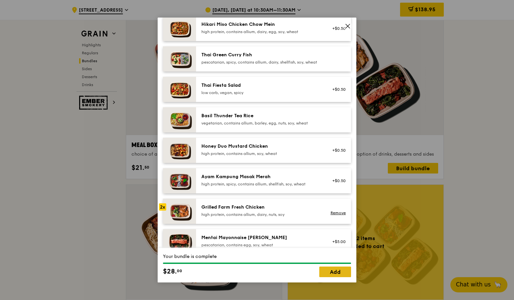
click at [322, 271] on link "Add" at bounding box center [335, 271] width 32 height 11
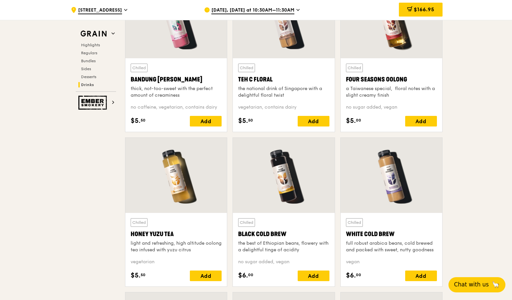
scroll to position [2378, 0]
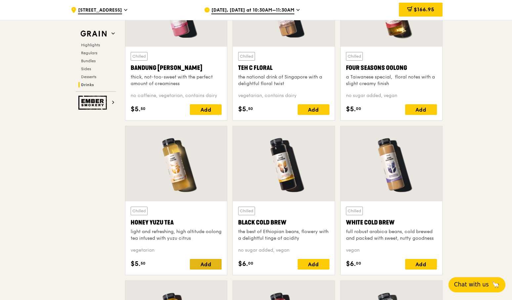
click at [197, 268] on div "Add" at bounding box center [206, 264] width 32 height 11
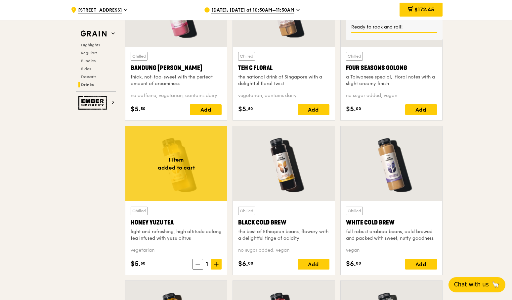
click at [216, 265] on icon at bounding box center [216, 264] width 5 height 5
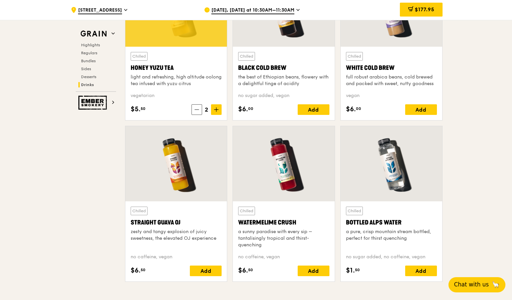
scroll to position [2543, 0]
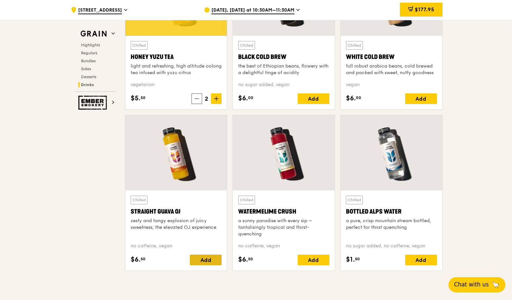
click at [210, 259] on div "Add" at bounding box center [206, 259] width 32 height 11
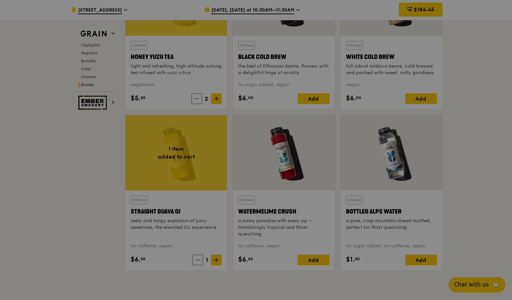
click at [216, 261] on div at bounding box center [256, 150] width 512 height 300
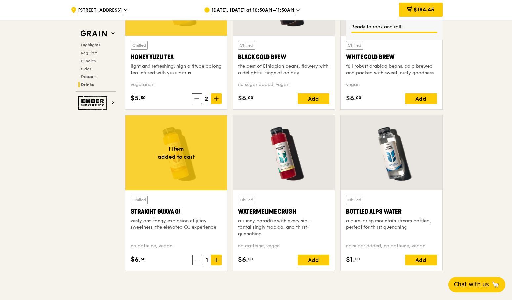
click at [216, 261] on icon at bounding box center [216, 259] width 5 height 5
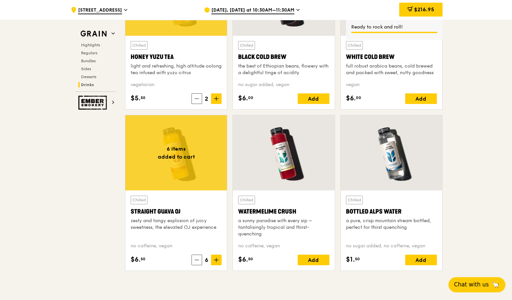
click at [216, 261] on icon at bounding box center [216, 259] width 5 height 5
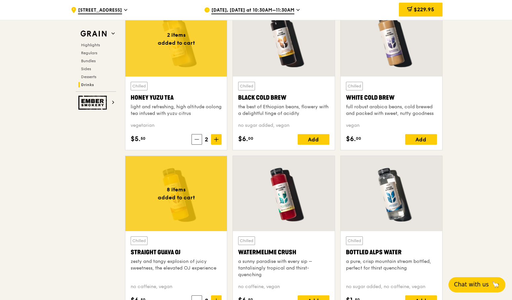
scroll to position [2576, 0]
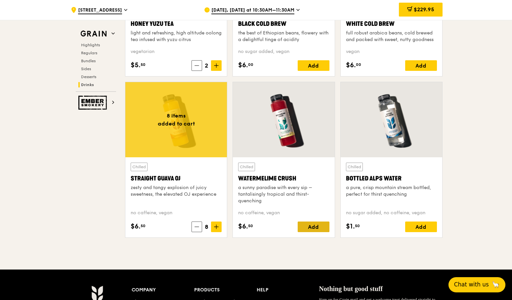
click at [319, 228] on div "Add" at bounding box center [314, 226] width 32 height 11
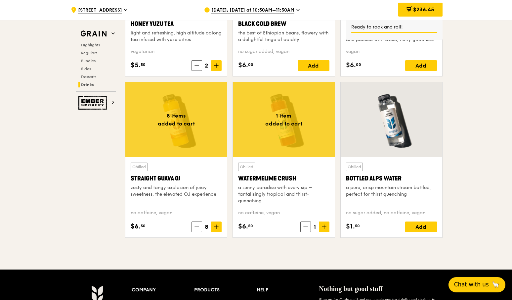
click at [323, 228] on icon at bounding box center [324, 226] width 5 height 5
click at [306, 229] on icon at bounding box center [304, 226] width 5 height 5
click at [306, 230] on span at bounding box center [305, 226] width 11 height 11
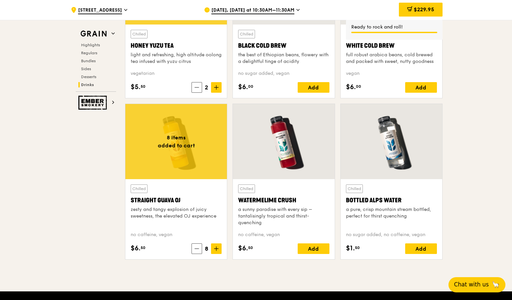
scroll to position [2543, 0]
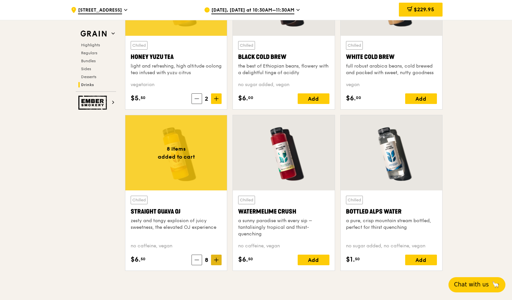
click at [219, 260] on span at bounding box center [216, 259] width 11 height 11
click at [195, 262] on span at bounding box center [197, 259] width 11 height 11
click at [219, 100] on span at bounding box center [216, 98] width 11 height 11
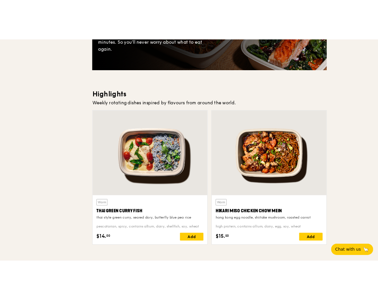
scroll to position [0, 0]
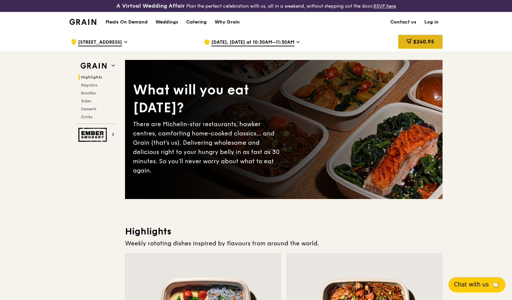
click at [430, 44] on span "$240.95" at bounding box center [423, 41] width 21 height 6
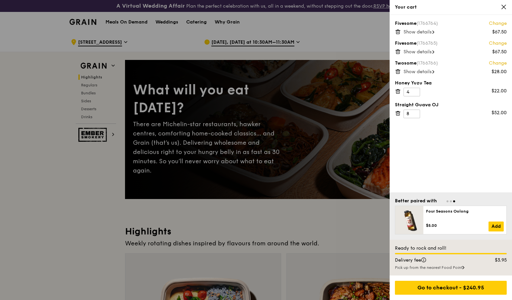
click at [409, 151] on div "Fivesome (1766764) Change $67.50 Show details Fivesome (1766765) Change $67.50 …" at bounding box center [451, 103] width 122 height 177
